Goal: Information Seeking & Learning: Understand process/instructions

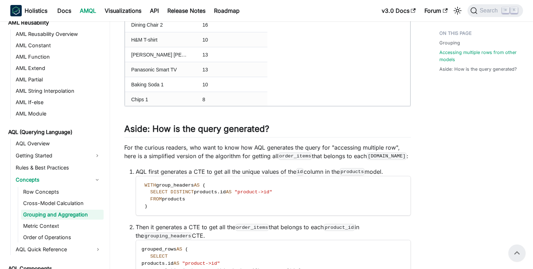
scroll to position [1005, 0]
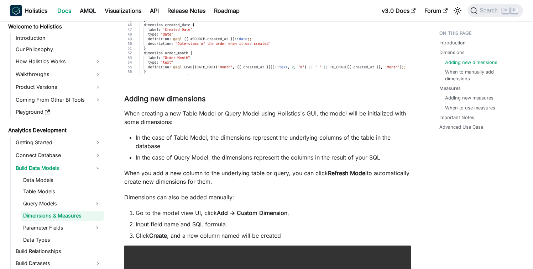
scroll to position [8, 0]
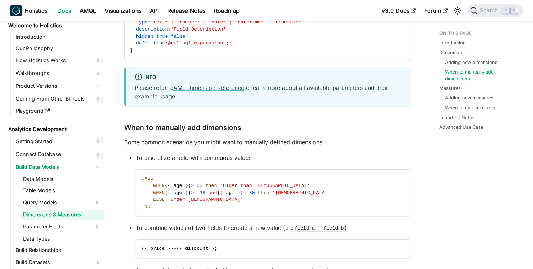
scroll to position [941, 0]
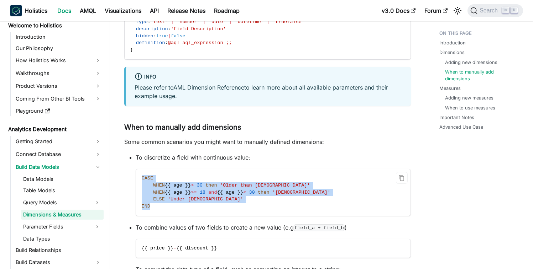
drag, startPoint x: 179, startPoint y: 213, endPoint x: 136, endPoint y: 180, distance: 53.9
click at [136, 180] on code "CASE WHEN {{ age }} > [DEMOGRAPHIC_DATA] then 'Older than [DEMOGRAPHIC_DATA]' W…" at bounding box center [273, 192] width 274 height 47
click at [162, 202] on span "ELSE" at bounding box center [159, 199] width 12 height 5
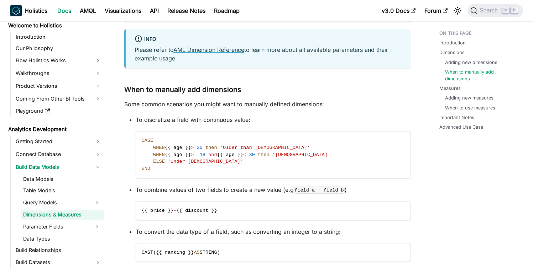
scroll to position [1065, 0]
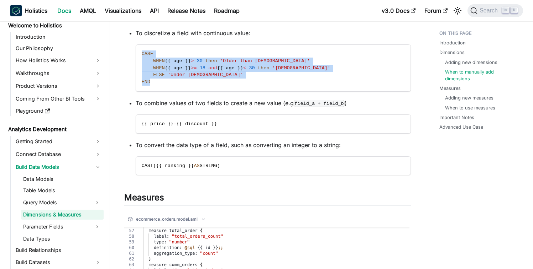
drag, startPoint x: 158, startPoint y: 84, endPoint x: 126, endPoint y: 52, distance: 44.8
click at [126, 52] on ul "To discretize a field with continuous value: CASE WHEN {{ age }} > [DEMOGRAPHIC…" at bounding box center [267, 102] width 287 height 147
copy code "CASE WHEN {{ age }} > [DEMOGRAPHIC_DATA] then 'Older than [DEMOGRAPHIC_DATA]' W…"
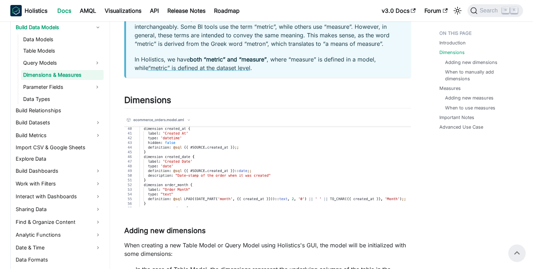
scroll to position [149, 0]
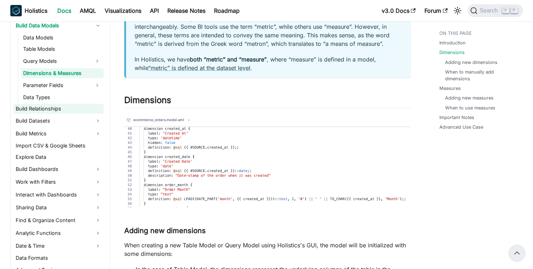
click at [32, 107] on link "Build Relationships" at bounding box center [59, 109] width 90 height 10
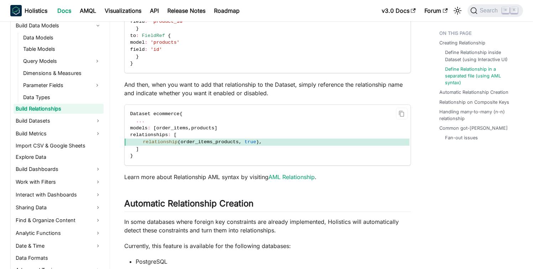
scroll to position [788, 0]
